Goal: Task Accomplishment & Management: Manage account settings

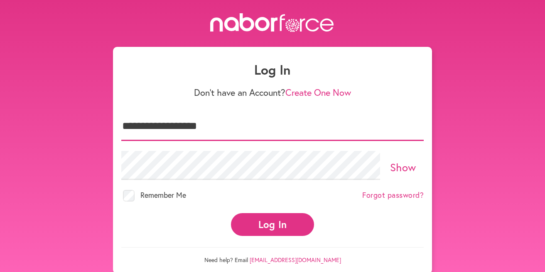
type input "**********"
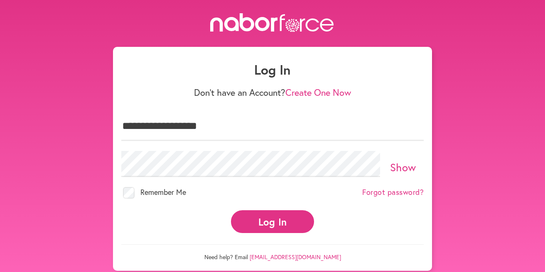
click at [246, 212] on button "Log In" at bounding box center [272, 222] width 83 height 23
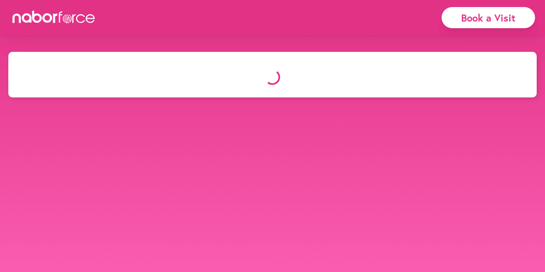
select select "*"
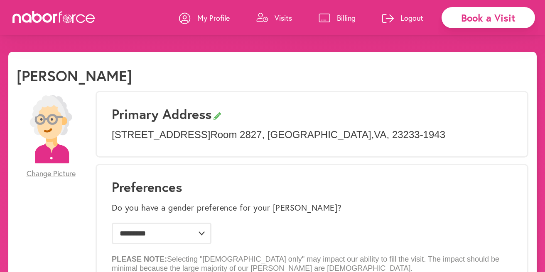
click at [281, 13] on p "Visits" at bounding box center [282, 18] width 17 height 10
